Goal: Task Accomplishment & Management: Use online tool/utility

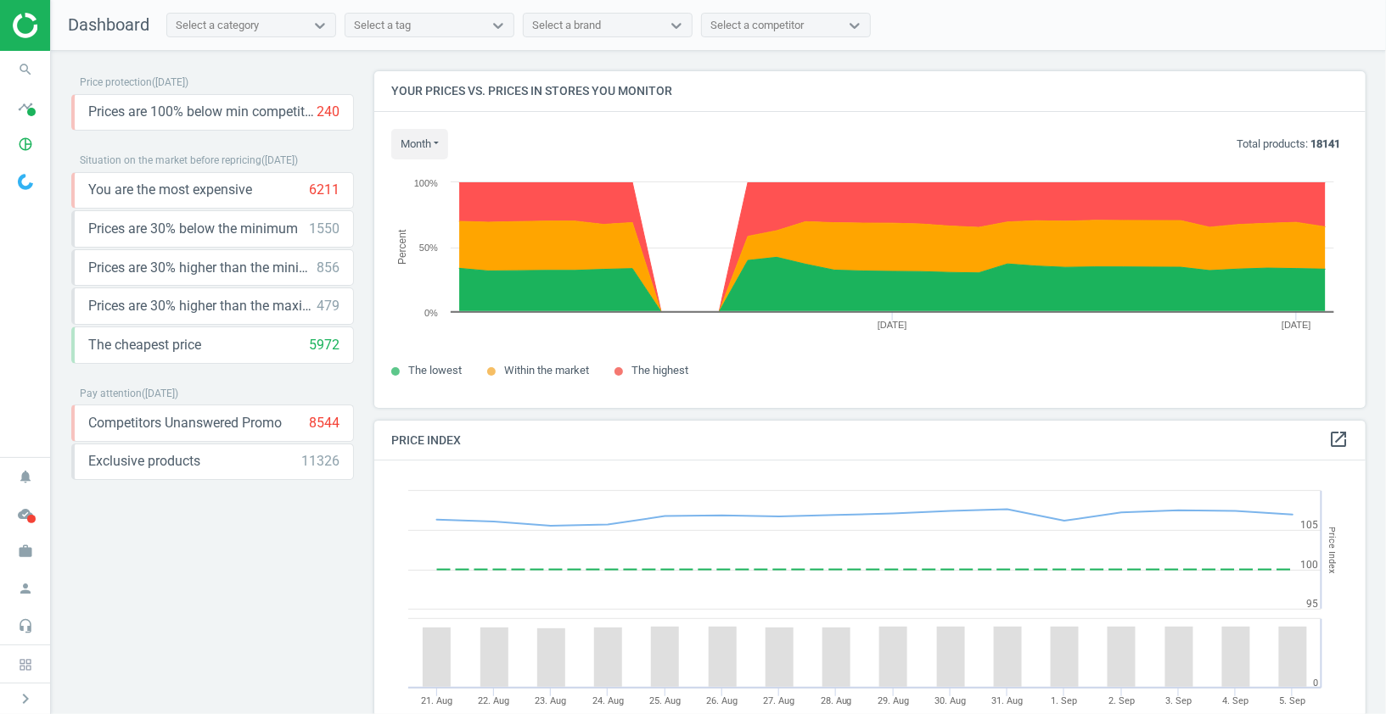
scroll to position [391, 992]
click at [26, 110] on icon "timeline" at bounding box center [25, 107] width 32 height 32
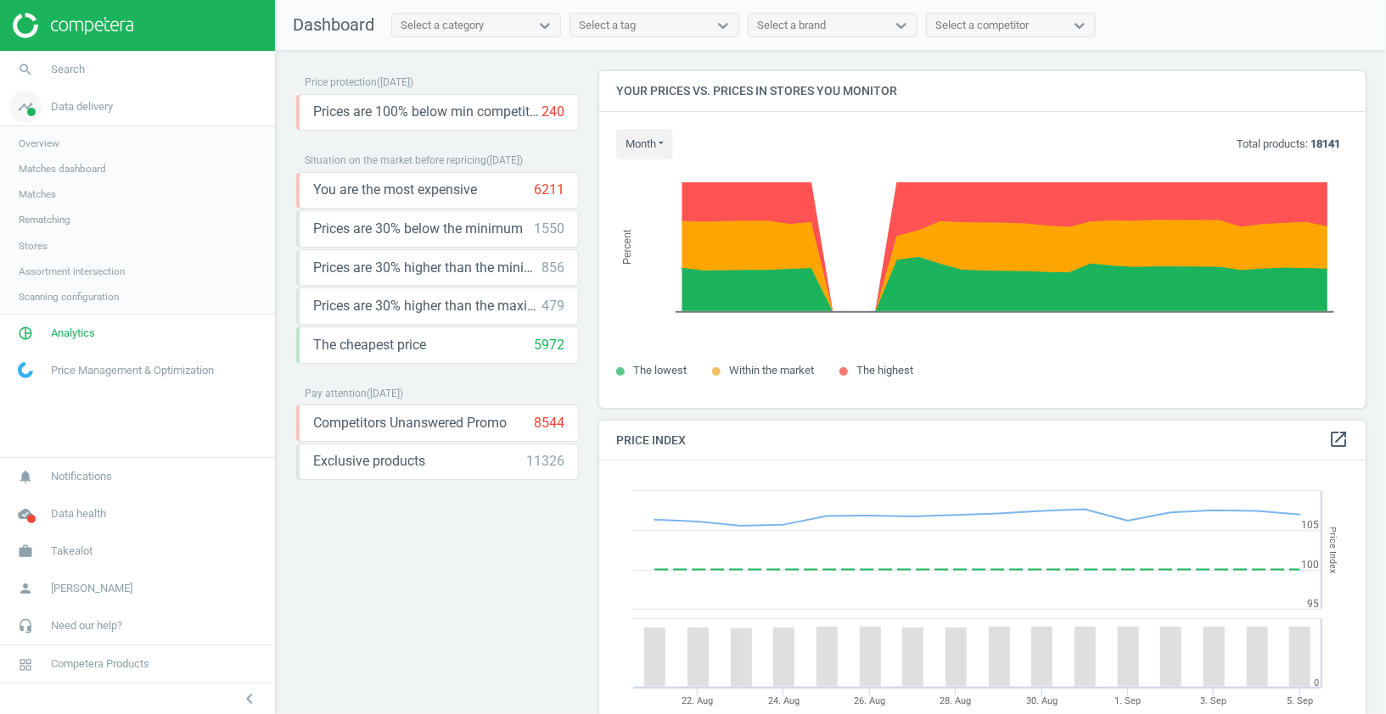
scroll to position [0, 0]
click at [38, 248] on span "Stores" at bounding box center [33, 246] width 29 height 14
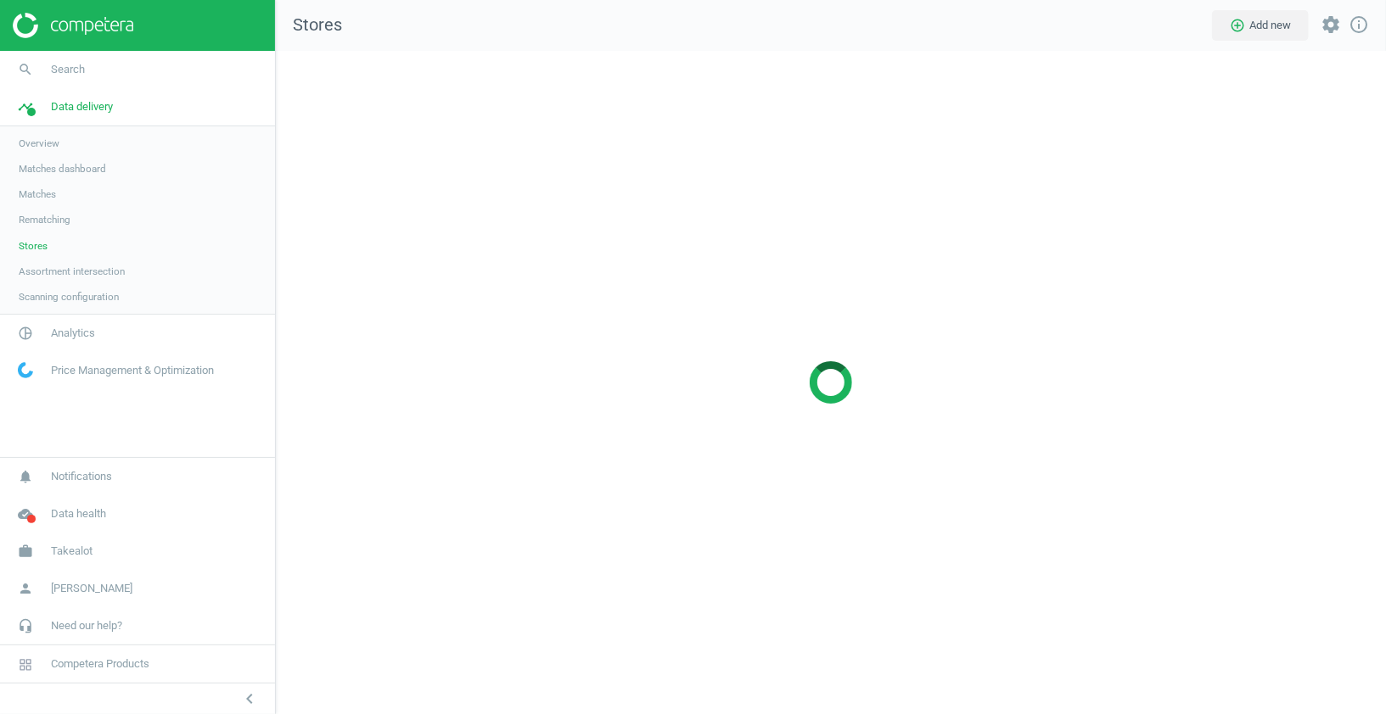
scroll to position [664, 1111]
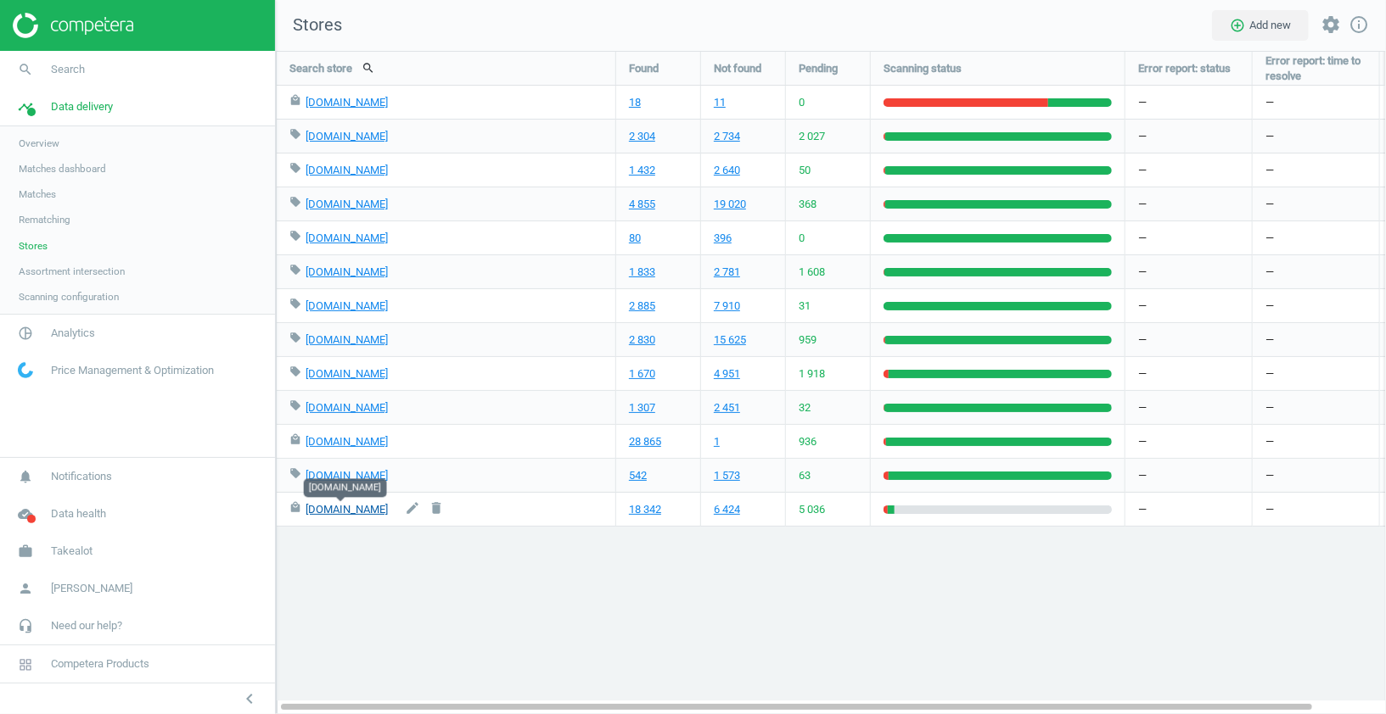
click at [342, 510] on link "[DOMAIN_NAME]" at bounding box center [346, 509] width 82 height 13
click at [57, 141] on span "Overview" at bounding box center [39, 144] width 41 height 14
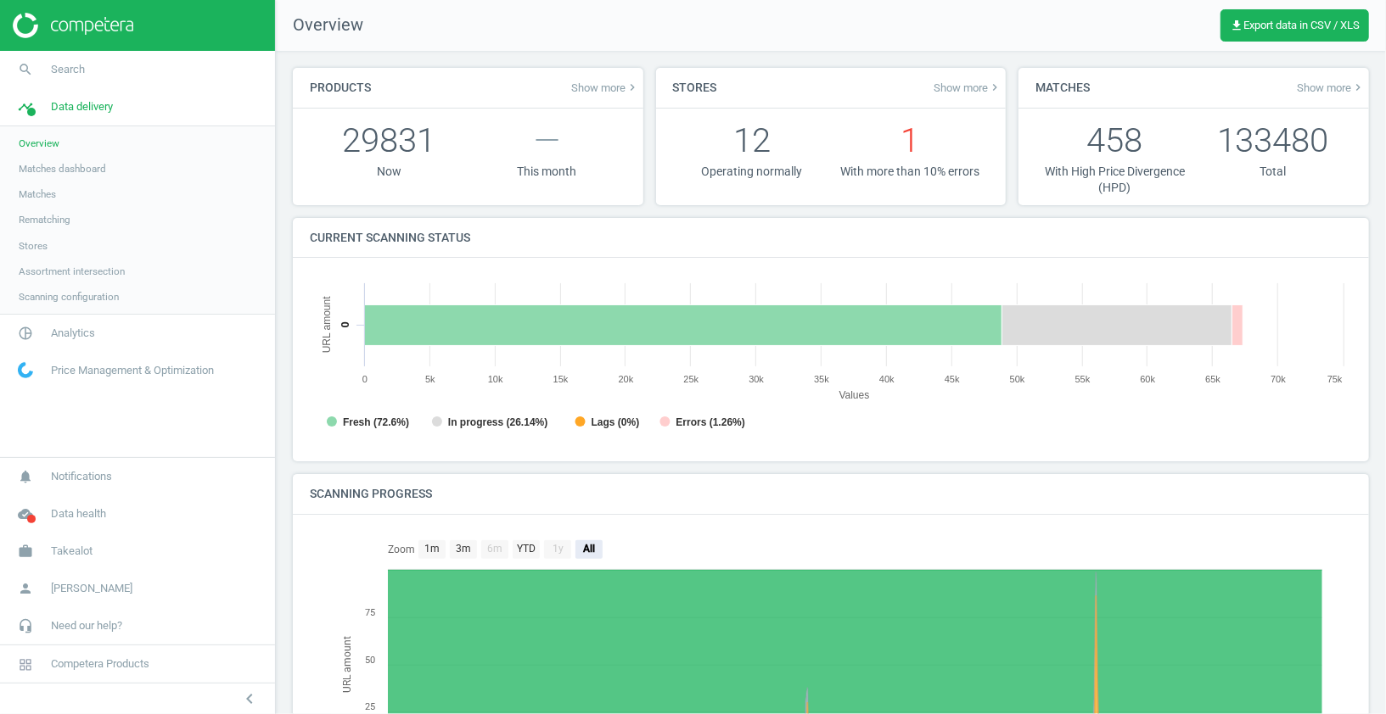
click at [974, 91] on span "Show more keyboard_arrow_right" at bounding box center [967, 88] width 68 height 14
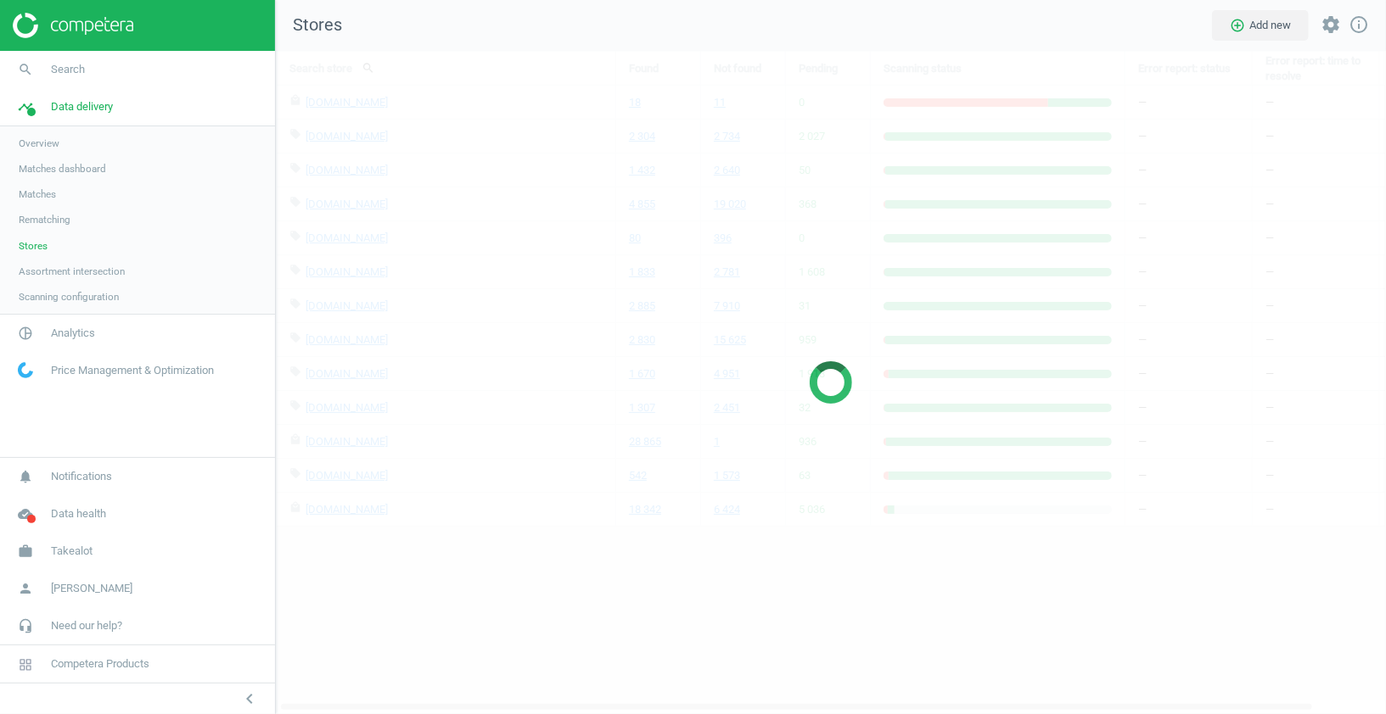
scroll to position [664, 1111]
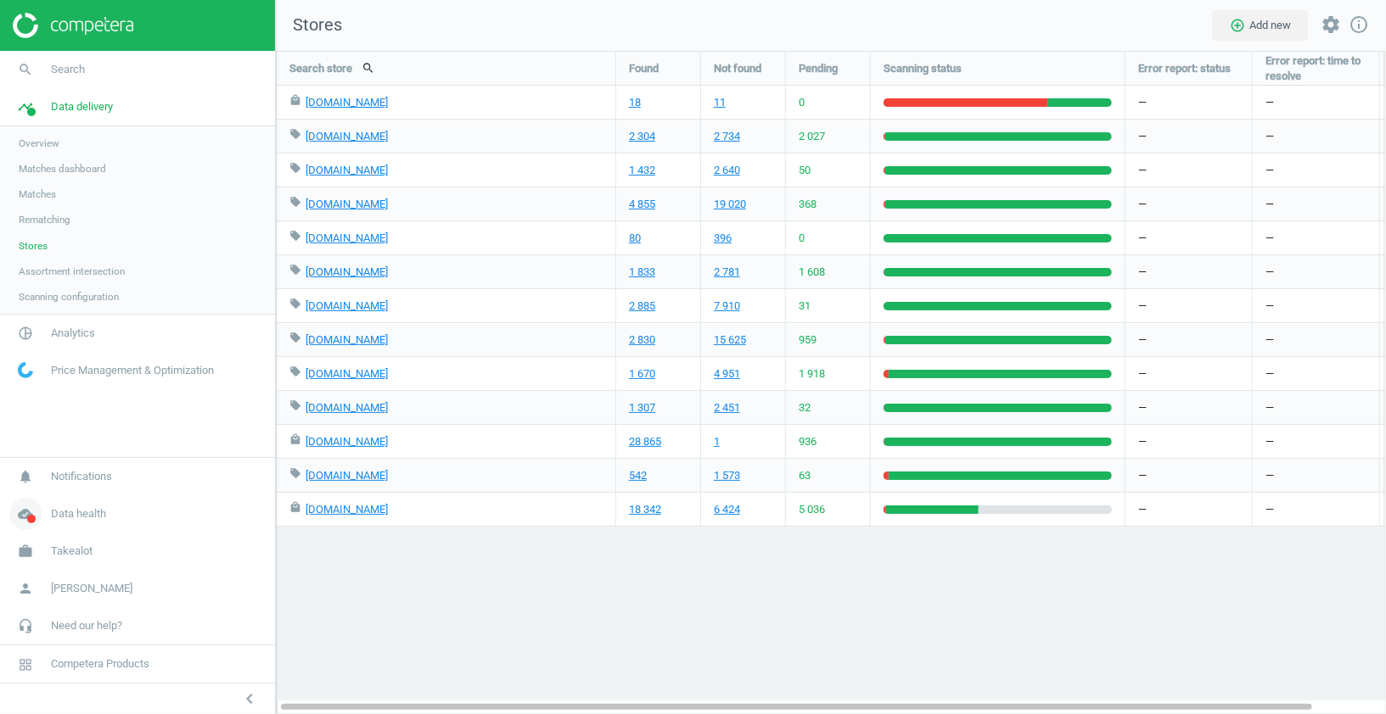
click at [96, 518] on span "Data health" at bounding box center [78, 514] width 55 height 15
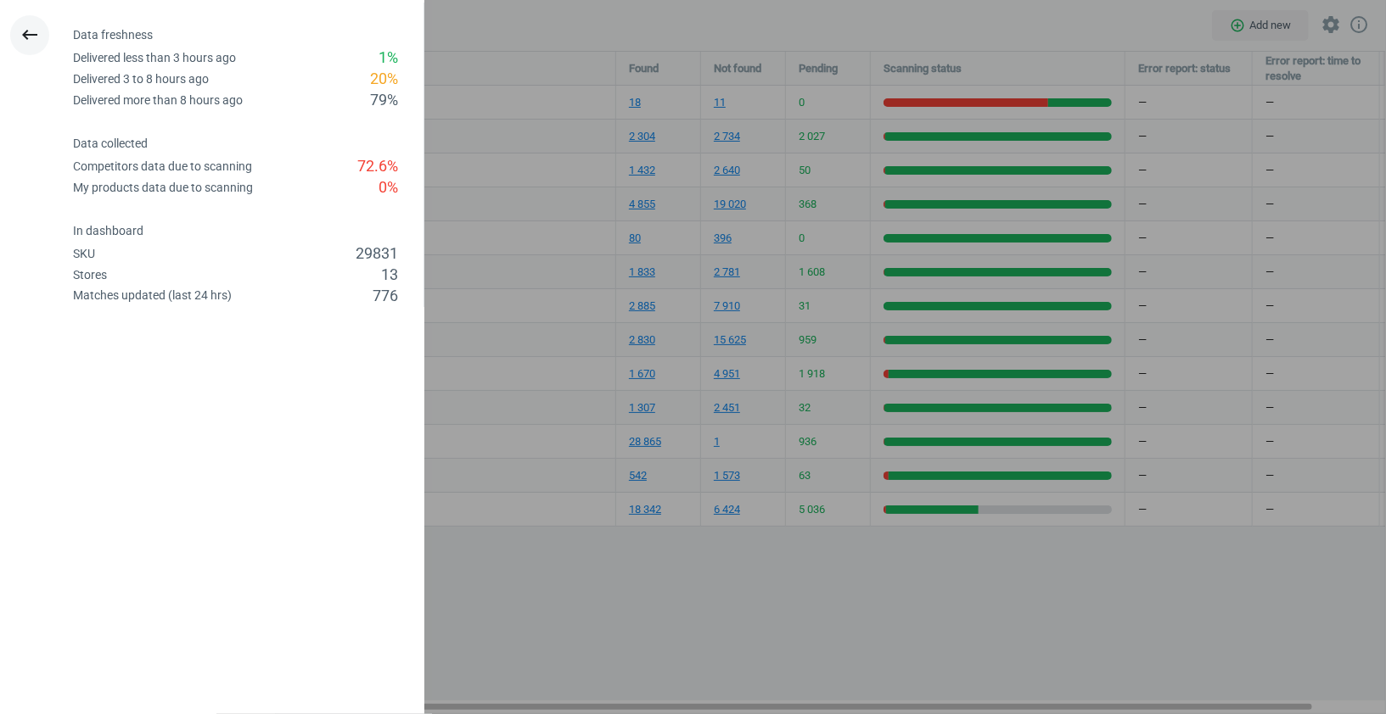
click at [28, 31] on icon "keyboard_backspace" at bounding box center [30, 35] width 20 height 20
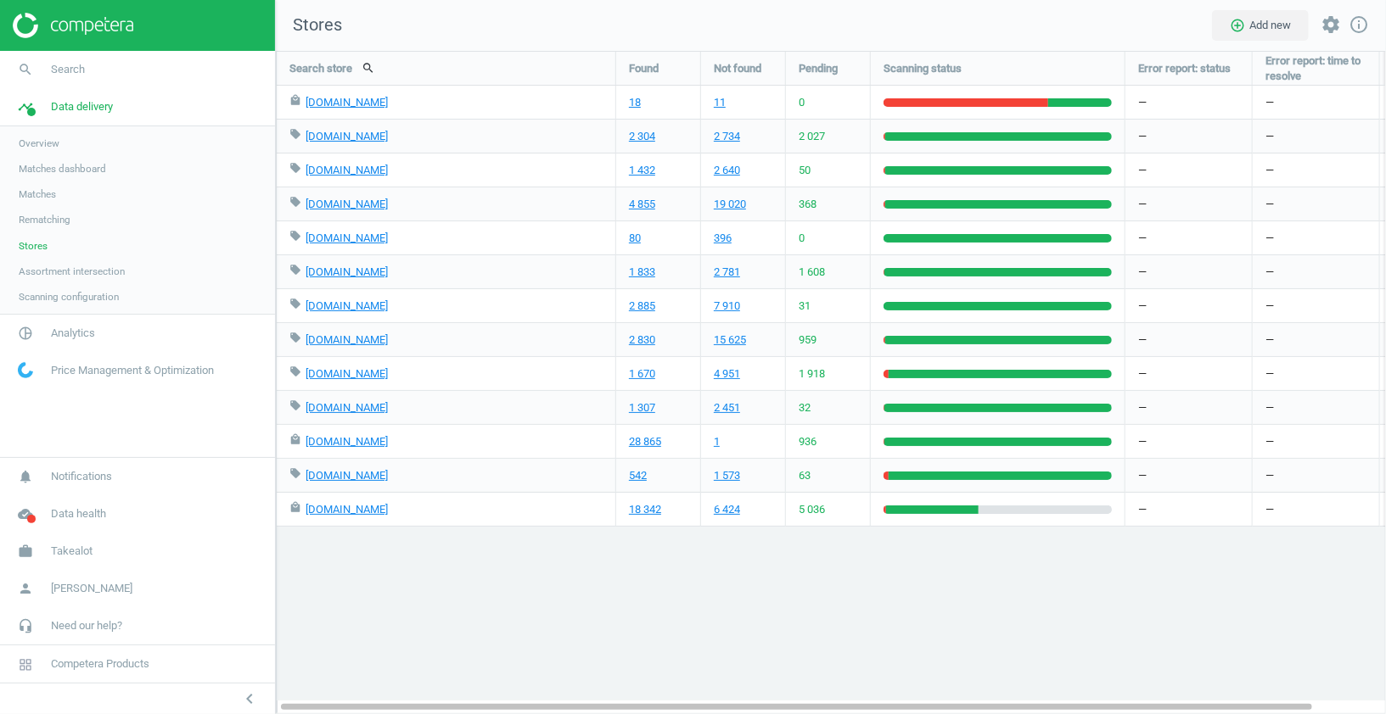
click at [89, 294] on span "Scanning configuration" at bounding box center [69, 297] width 100 height 14
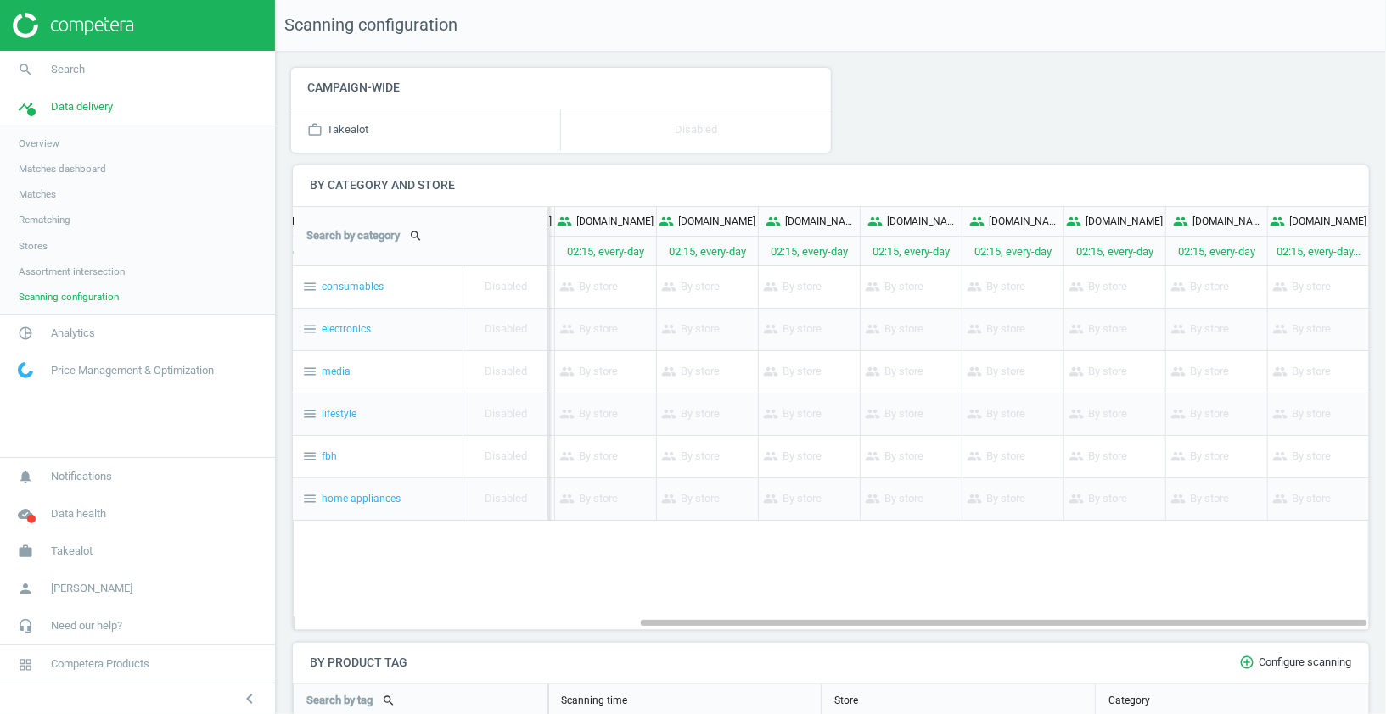
click at [1019, 173] on h4 "By category and store" at bounding box center [831, 185] width 1076 height 40
click at [1313, 247] on icon "create" at bounding box center [1318, 249] width 15 height 15
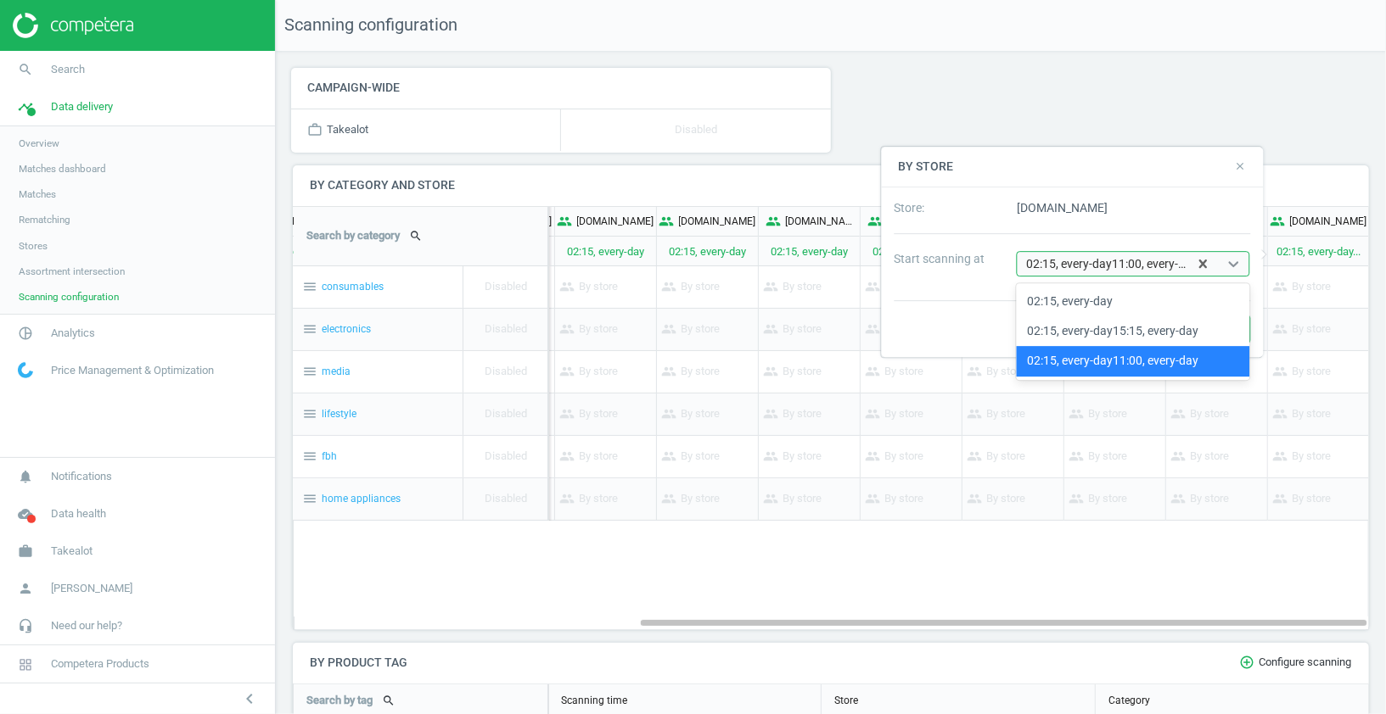
click at [1151, 258] on div "02:15, every-day11:00, every-day" at bounding box center [1108, 264] width 164 height 16
click at [956, 301] on div "Cancel Save" at bounding box center [1072, 329] width 382 height 56
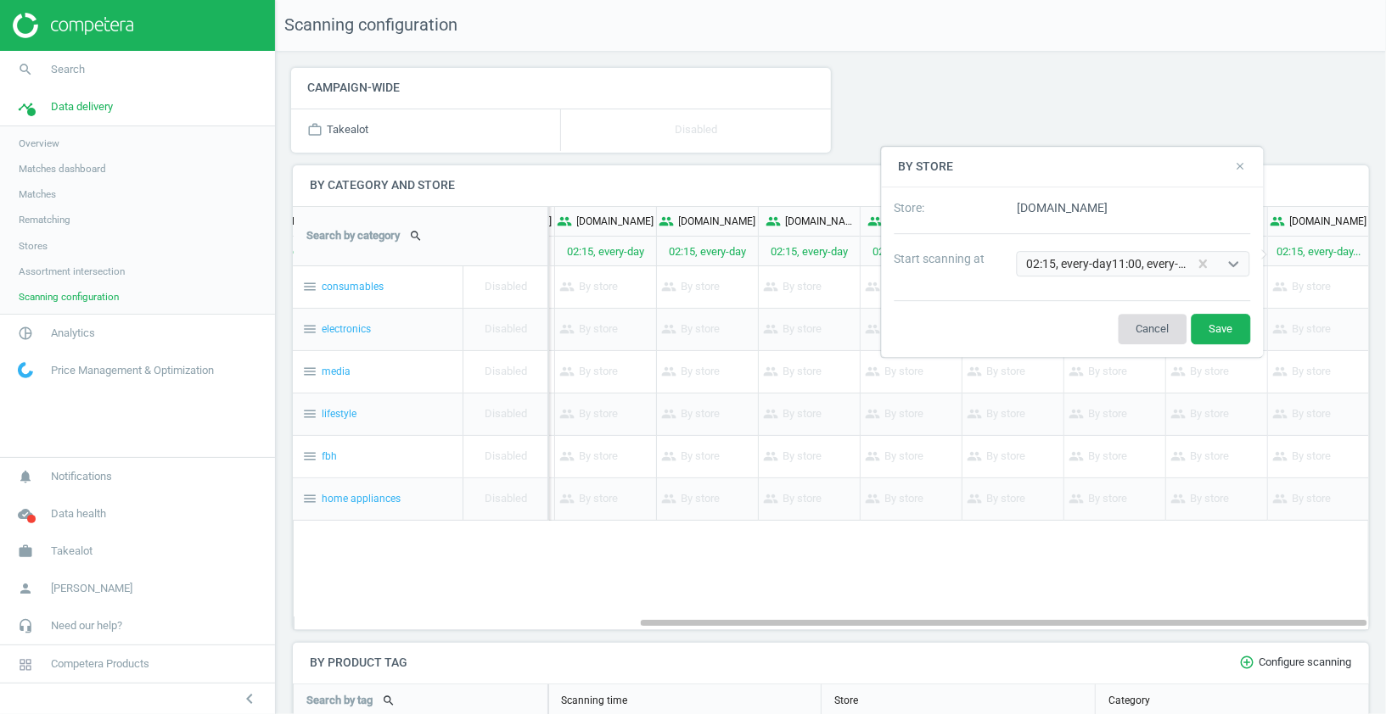
click at [1128, 327] on button "Cancel" at bounding box center [1151, 329] width 69 height 31
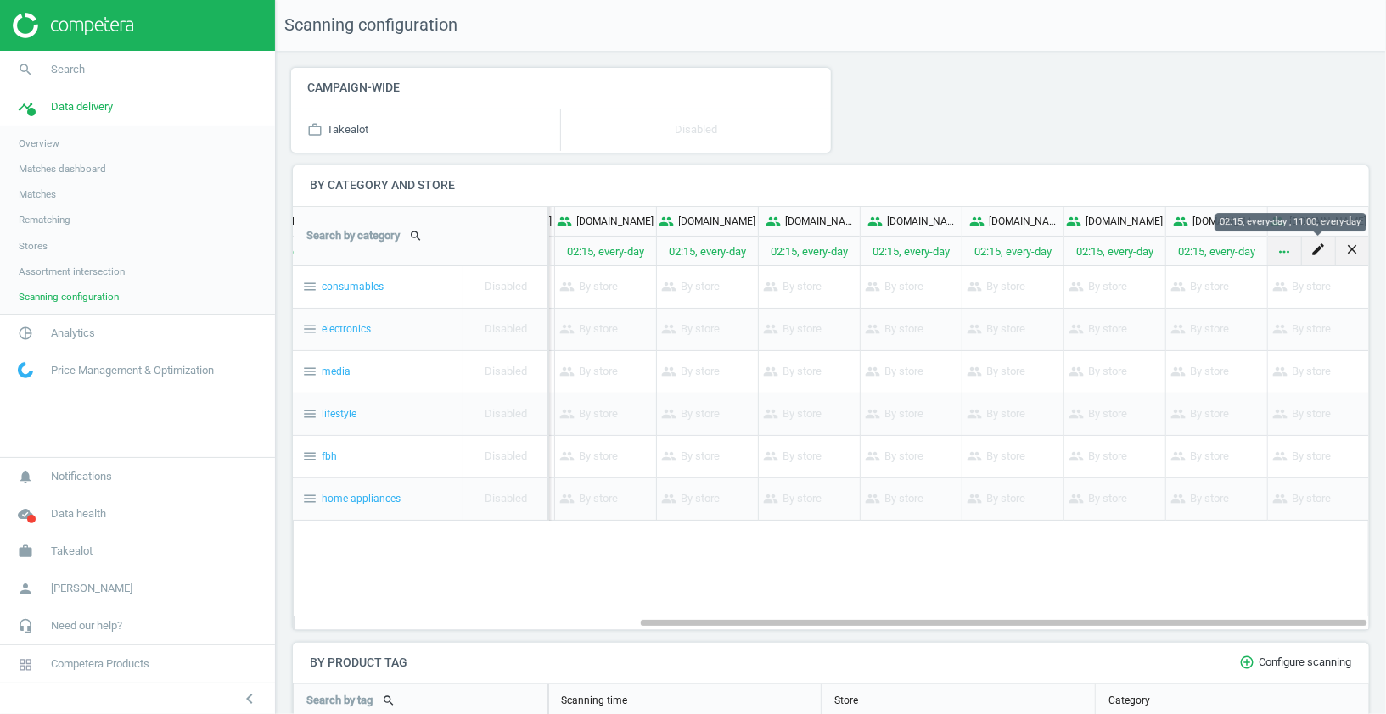
click at [1288, 252] on icon "more_horiz" at bounding box center [1284, 251] width 15 height 15
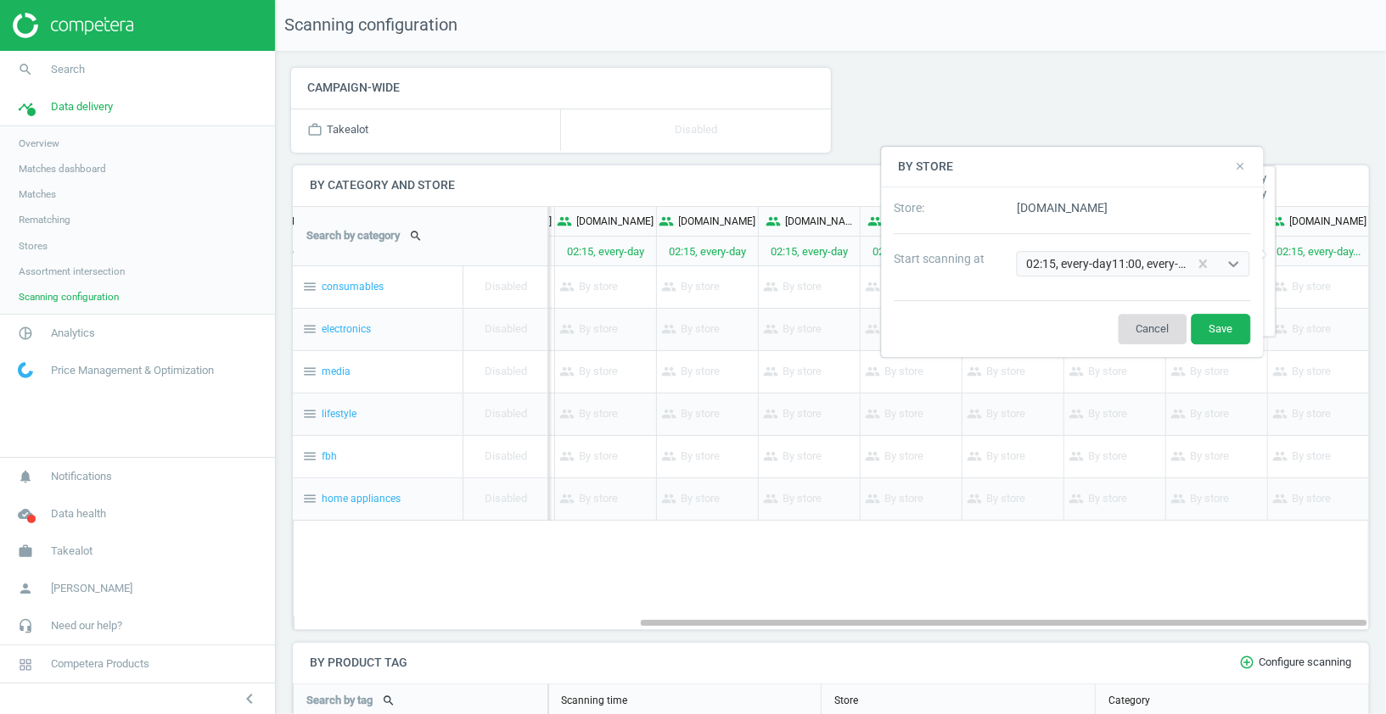
click at [1150, 322] on button "Cancel" at bounding box center [1151, 329] width 69 height 31
